Goal: Information Seeking & Learning: Learn about a topic

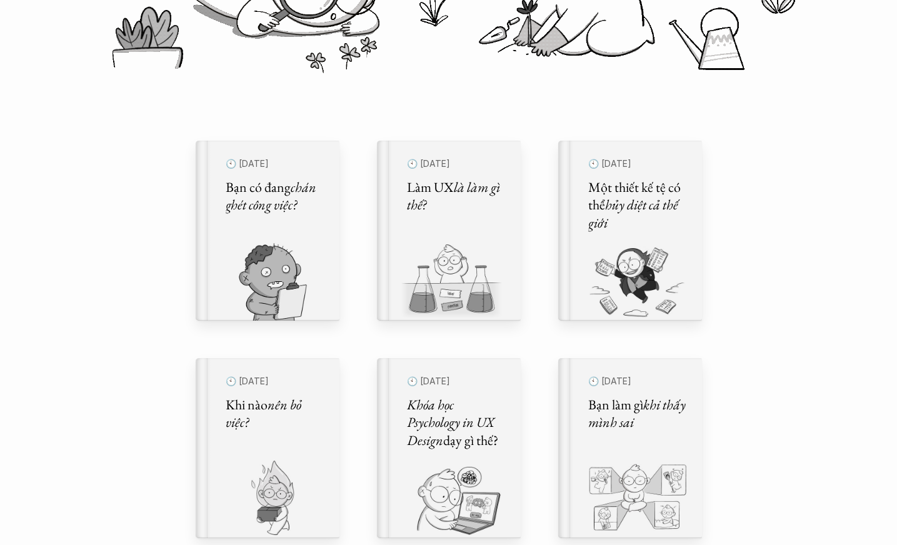
scroll to position [344, 0]
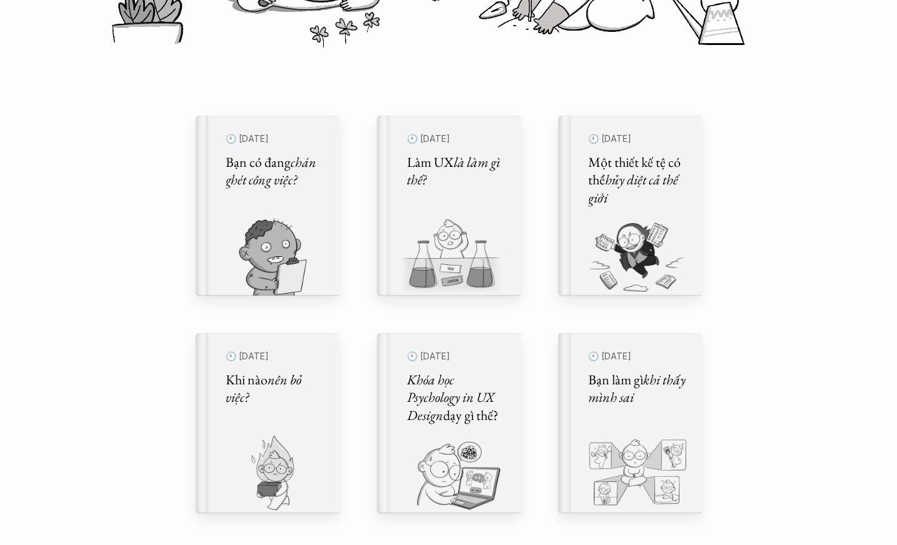
click at [488, 181] on h5 "Làm UX là làm gì thế?" at bounding box center [456, 172] width 99 height 36
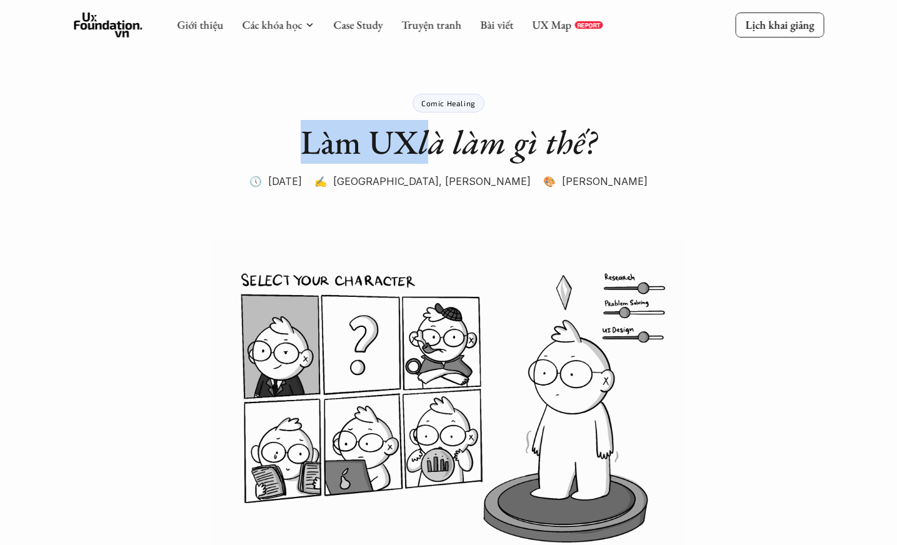
drag, startPoint x: 300, startPoint y: 140, endPoint x: 430, endPoint y: 163, distance: 132.0
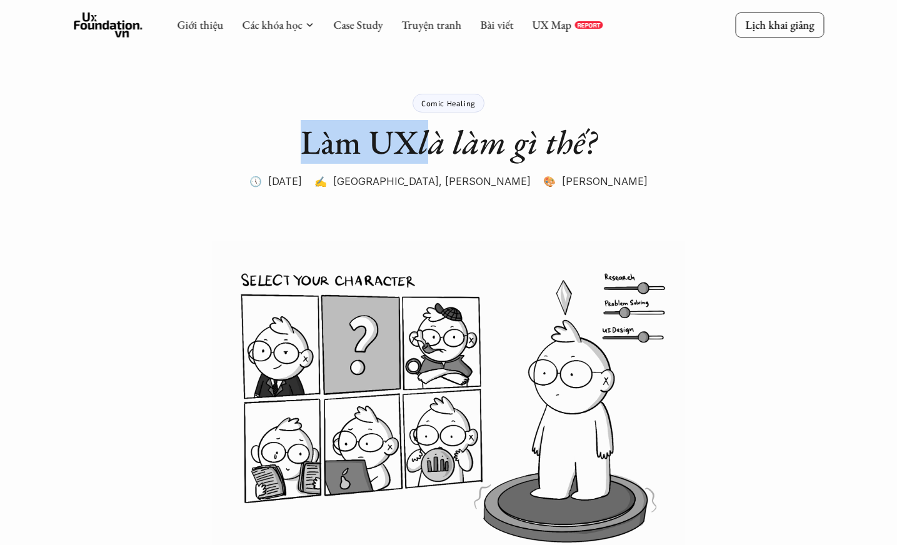
click at [430, 163] on h1 "Làm UX là làm gì thế?" at bounding box center [449, 142] width 296 height 41
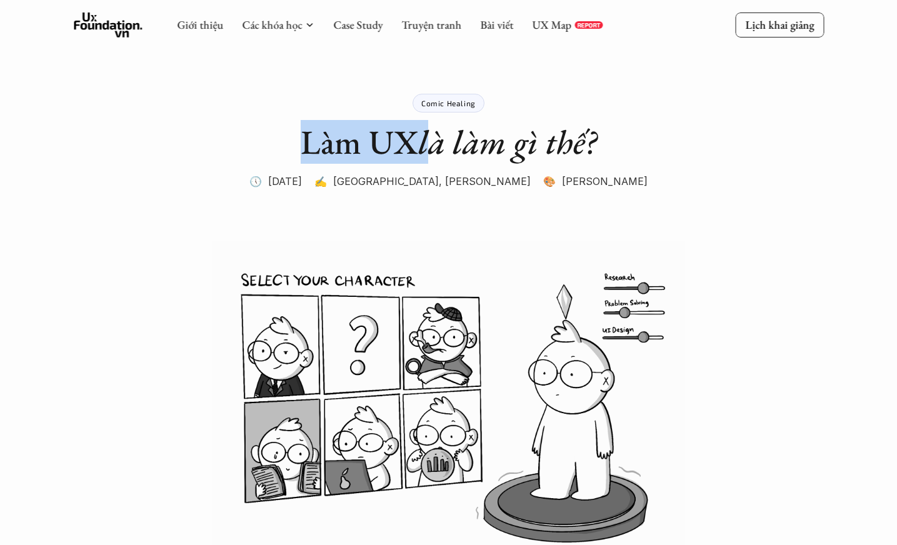
click at [413, 147] on h1 "Làm UX là làm gì thế?" at bounding box center [449, 142] width 296 height 41
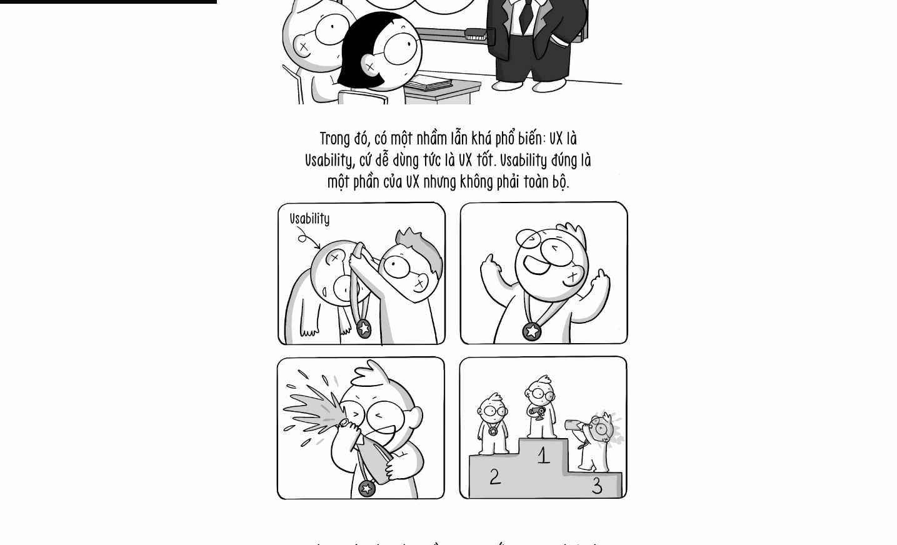
scroll to position [3407, 0]
